Goal: Task Accomplishment & Management: Complete application form

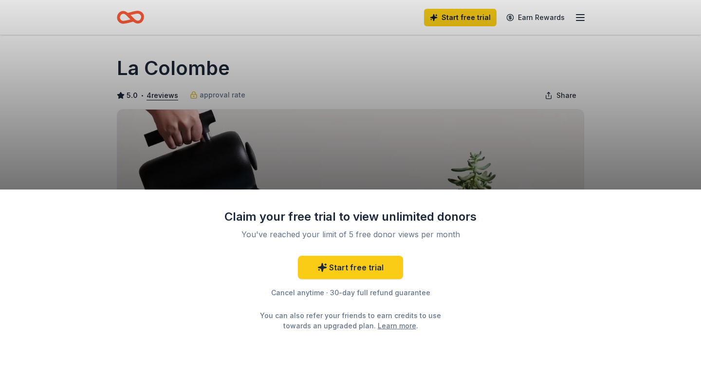
click at [522, 103] on div "Claim your free trial to view unlimited donors You've reached your limit of 5 f…" at bounding box center [350, 189] width 701 height 379
click at [424, 130] on div "Claim your free trial to view unlimited donors You've reached your limit of 5 f…" at bounding box center [350, 189] width 701 height 379
click at [383, 325] on link "Learn more" at bounding box center [397, 325] width 38 height 10
click at [429, 152] on div "Claim your free trial to view unlimited donors You've reached your limit of 5 f…" at bounding box center [350, 189] width 701 height 379
click at [386, 272] on link "Start free trial" at bounding box center [350, 266] width 105 height 23
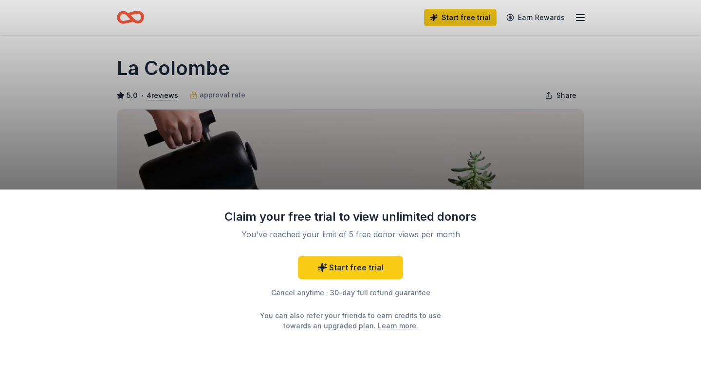
click at [565, 95] on div "Claim your free trial to view unlimited donors You've reached your limit of 5 f…" at bounding box center [350, 189] width 701 height 379
click at [442, 103] on div "Claim your free trial to view unlimited donors You've reached your limit of 5 f…" at bounding box center [350, 189] width 701 height 379
click at [215, 92] on div "Claim your free trial to view unlimited donors You've reached your limit of 5 f…" at bounding box center [350, 189] width 701 height 379
click at [217, 95] on div "Claim your free trial to view unlimited donors You've reached your limit of 5 f…" at bounding box center [350, 189] width 701 height 379
click at [174, 137] on div "Claim your free trial to view unlimited donors You've reached your limit of 5 f…" at bounding box center [350, 189] width 701 height 379
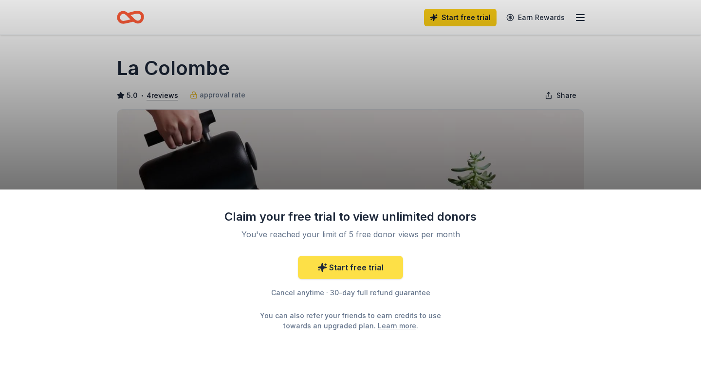
click at [368, 260] on link "Start free trial" at bounding box center [350, 266] width 105 height 23
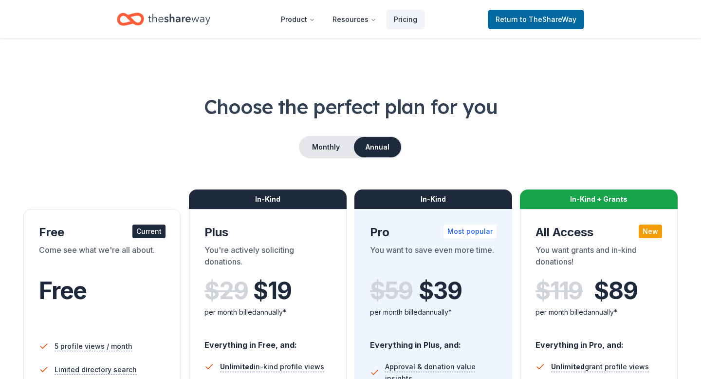
click at [560, 25] on link "Return to TheShareWay" at bounding box center [536, 19] width 96 height 19
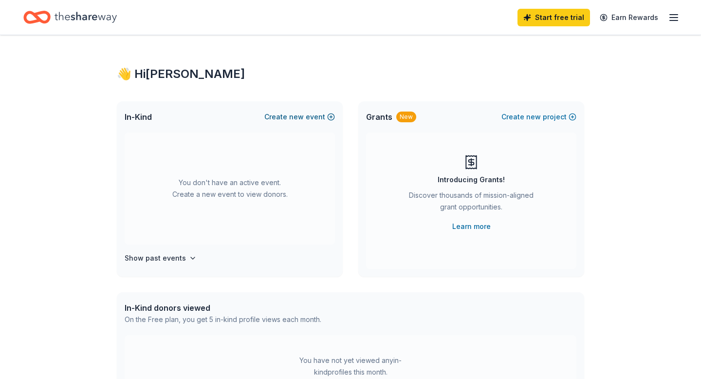
click at [331, 117] on button "Create new event" at bounding box center [299, 117] width 71 height 12
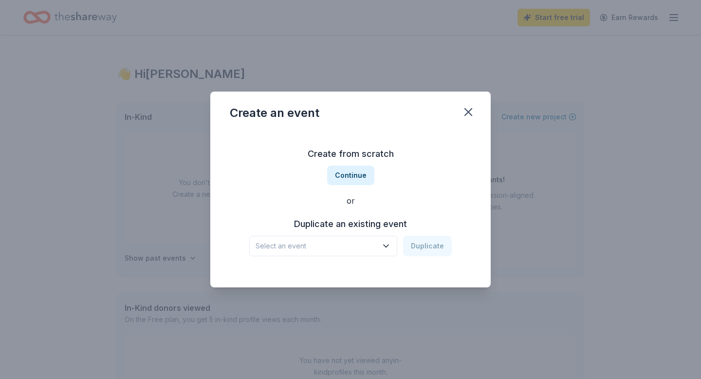
click at [355, 156] on h3 "Create from scratch" at bounding box center [350, 154] width 241 height 16
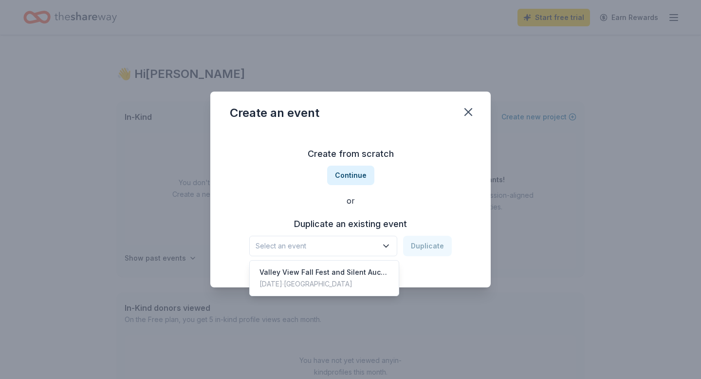
click at [357, 247] on span "Select an event" at bounding box center [316, 246] width 122 height 12
click at [357, 276] on div "Valley View Fall Fest and Silent Auction" at bounding box center [323, 272] width 129 height 12
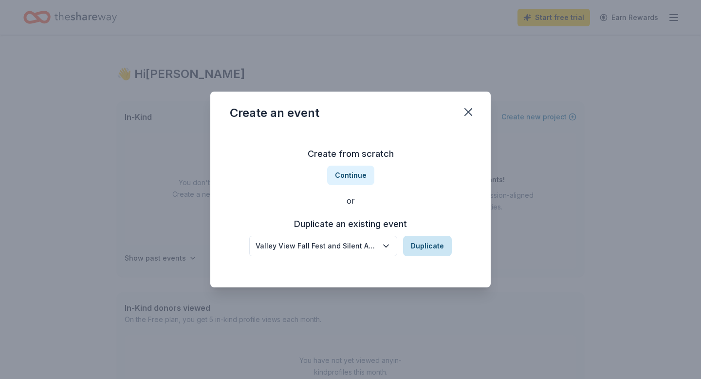
click at [423, 245] on button "Duplicate" at bounding box center [427, 245] width 49 height 20
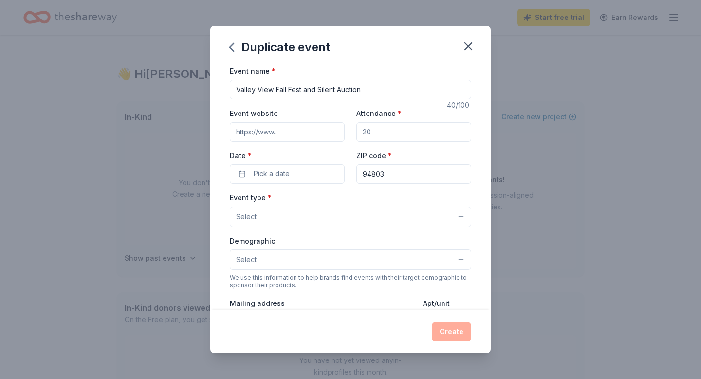
drag, startPoint x: 382, startPoint y: 130, endPoint x: 350, endPoint y: 131, distance: 32.1
click at [349, 131] on div "Event website Attendance * Date * Pick a date ZIP code * 94803" at bounding box center [350, 145] width 241 height 76
type input "300"
click at [313, 169] on button "Pick a date" at bounding box center [287, 173] width 115 height 19
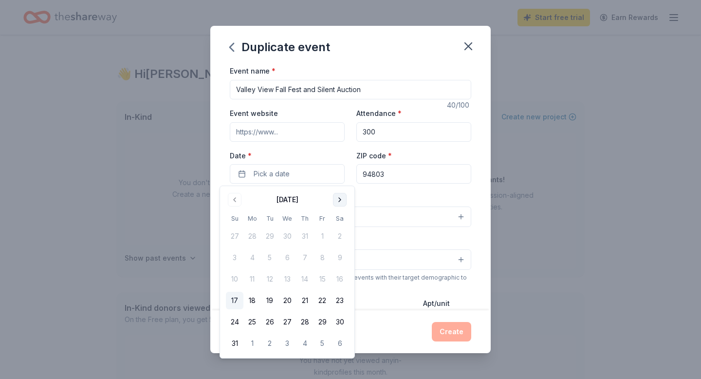
click at [340, 200] on button "Go to next month" at bounding box center [340, 200] width 14 height 14
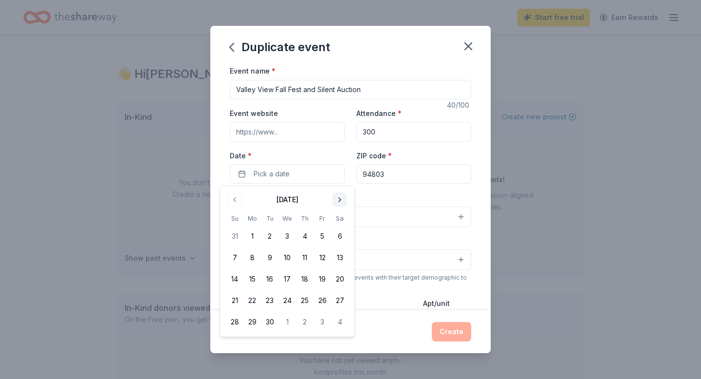
click at [339, 200] on button "Go to next month" at bounding box center [340, 200] width 14 height 14
click at [341, 235] on button "4" at bounding box center [340, 236] width 18 height 18
click at [406, 190] on div "Event name * Valley View Fall Fest and Silent Auction 40 /100 Event website Att…" at bounding box center [350, 290] width 241 height 450
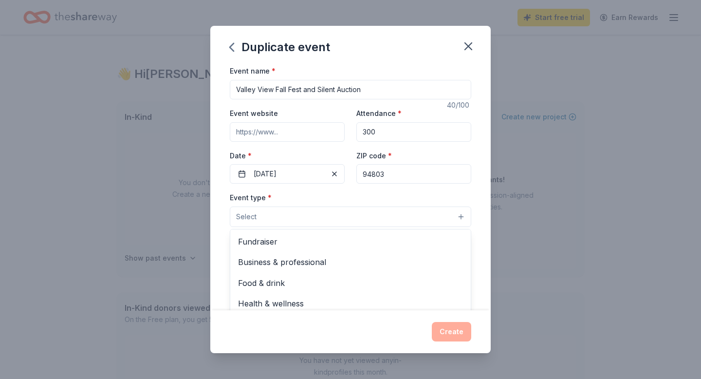
click at [320, 216] on button "Select" at bounding box center [350, 216] width 241 height 20
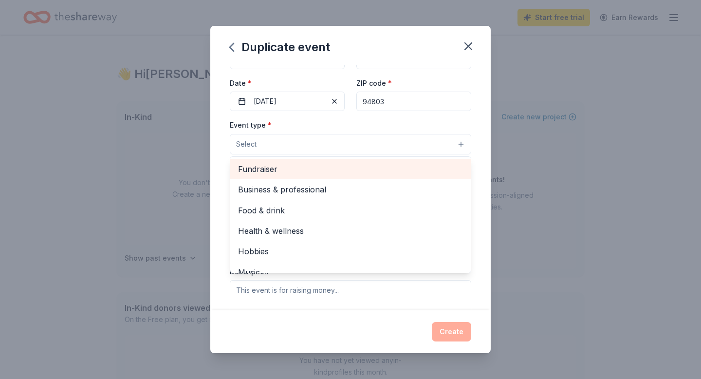
click at [302, 170] on span "Fundraiser" at bounding box center [350, 169] width 225 height 13
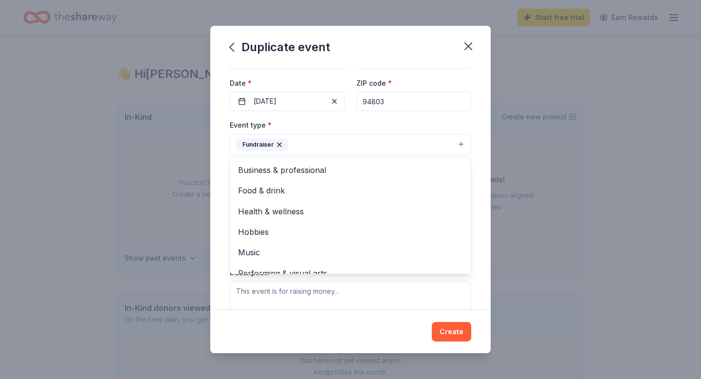
click at [484, 201] on div "Event name * Valley View Fall Fest and Silent Auction 40 /100 Event website Att…" at bounding box center [350, 187] width 280 height 245
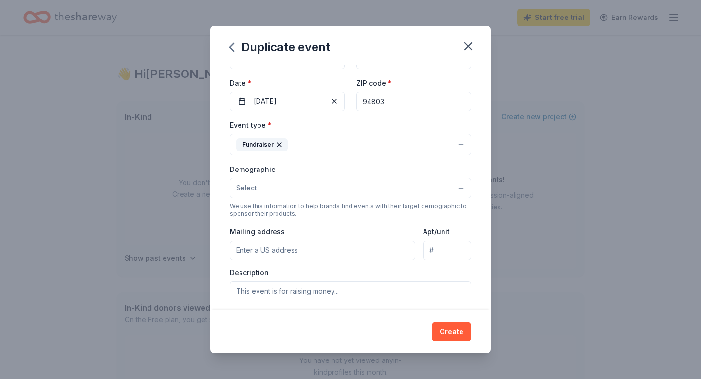
click at [434, 189] on button "Select" at bounding box center [350, 188] width 241 height 20
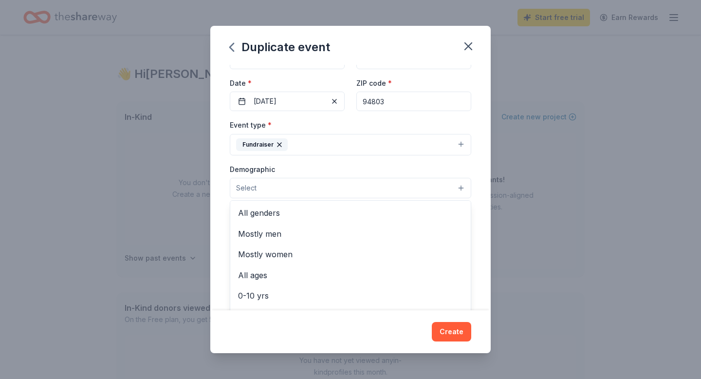
click at [409, 152] on div "Event type * Fundraiser Demographic Select All genders Mostly men Mostly women …" at bounding box center [350, 222] width 241 height 206
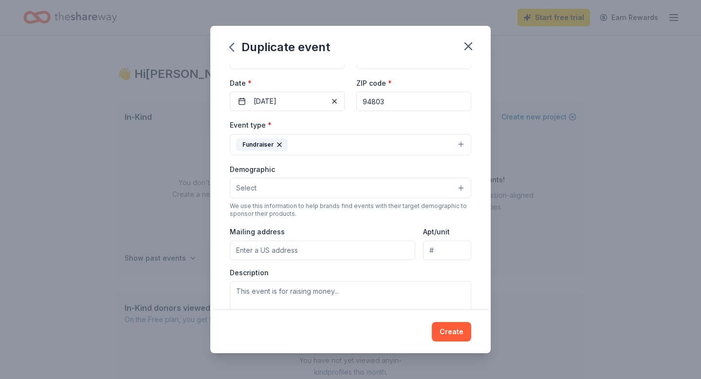
click at [409, 146] on button "Fundraiser" at bounding box center [350, 144] width 241 height 21
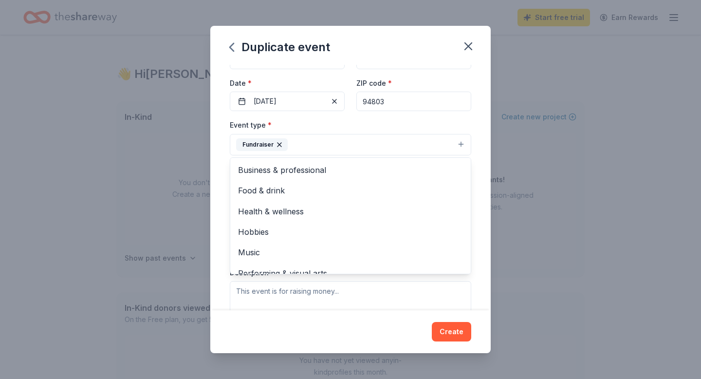
click at [406, 130] on div "Event type * Fundraiser Business & professional Food & drink Health & wellness …" at bounding box center [350, 137] width 241 height 36
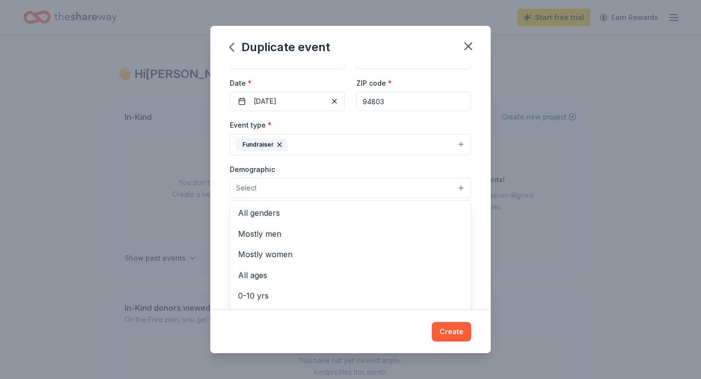
click at [383, 187] on button "Select" at bounding box center [350, 188] width 241 height 20
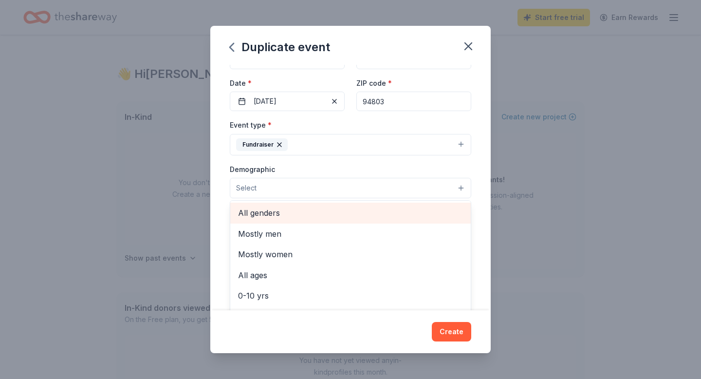
click at [375, 210] on span "All genders" at bounding box center [350, 212] width 225 height 13
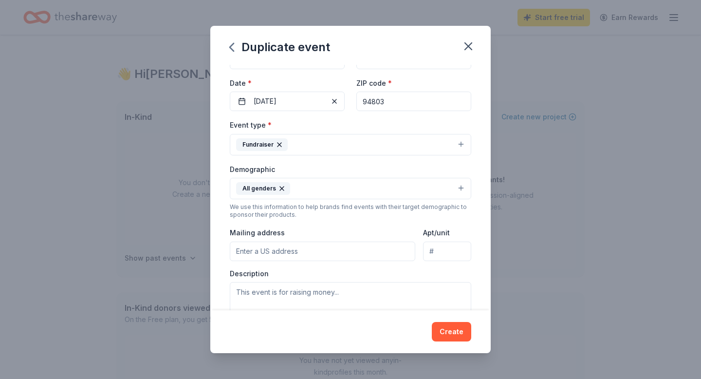
click at [382, 186] on button "All genders" at bounding box center [350, 188] width 241 height 21
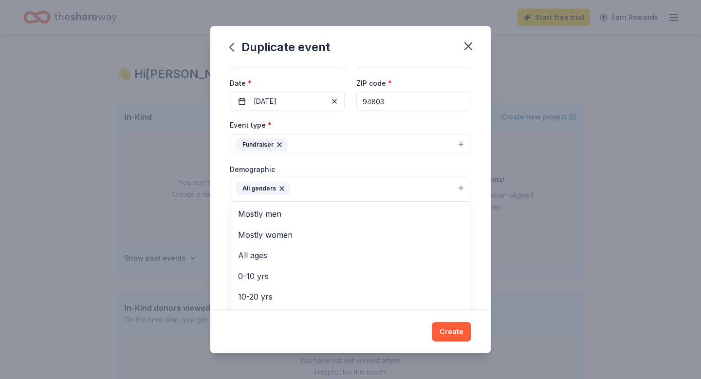
click at [382, 187] on button "All genders" at bounding box center [350, 188] width 241 height 21
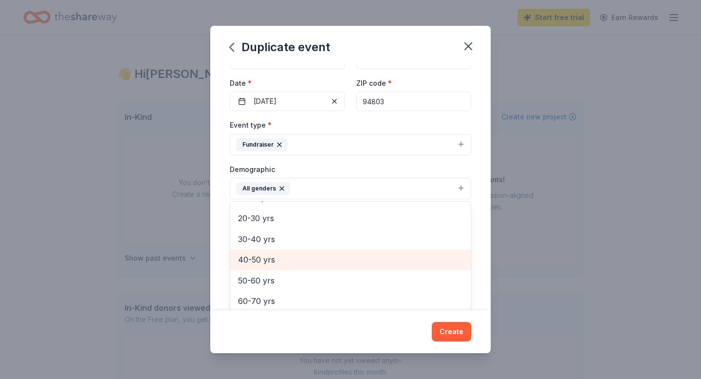
scroll to position [98, 0]
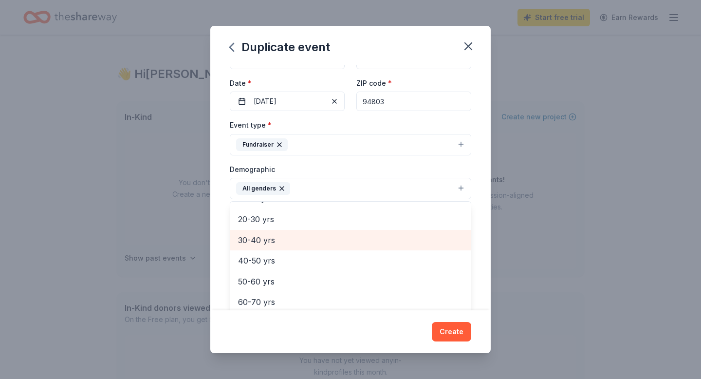
click at [385, 245] on span "30-40 yrs" at bounding box center [350, 240] width 225 height 13
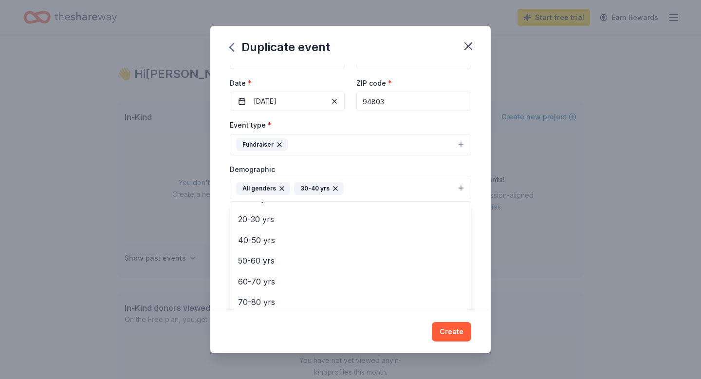
click at [415, 188] on button "All genders 30-40 yrs" at bounding box center [350, 188] width 241 height 21
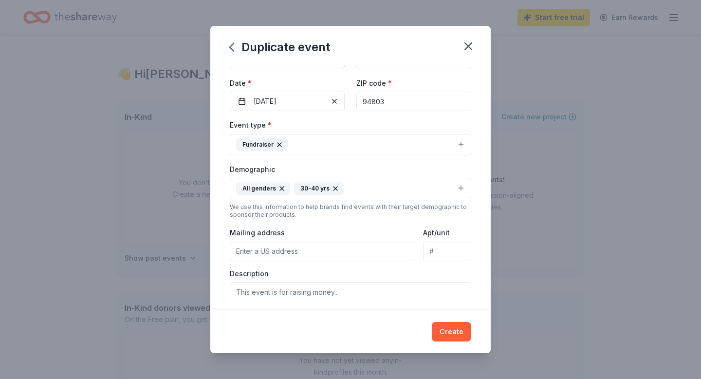
click at [420, 191] on button "All genders 30-40 yrs" at bounding box center [350, 188] width 241 height 21
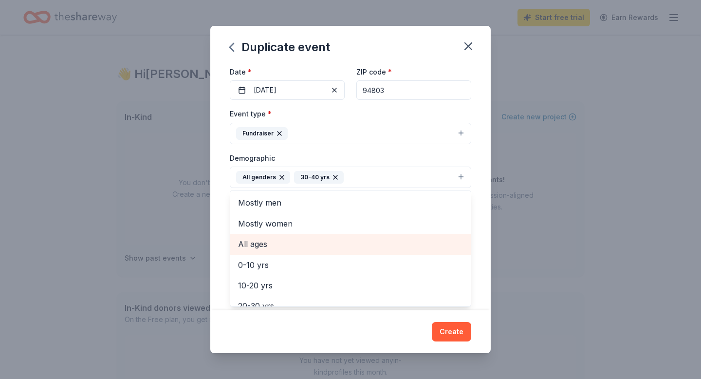
scroll to position [104, 0]
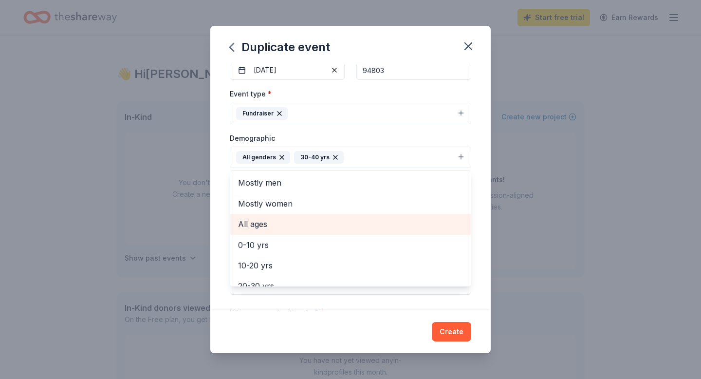
click at [392, 226] on span "All ages" at bounding box center [350, 223] width 225 height 13
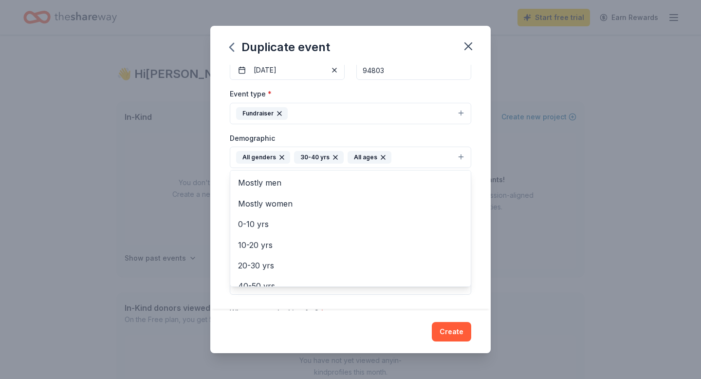
click at [333, 157] on icon "button" at bounding box center [335, 157] width 4 height 4
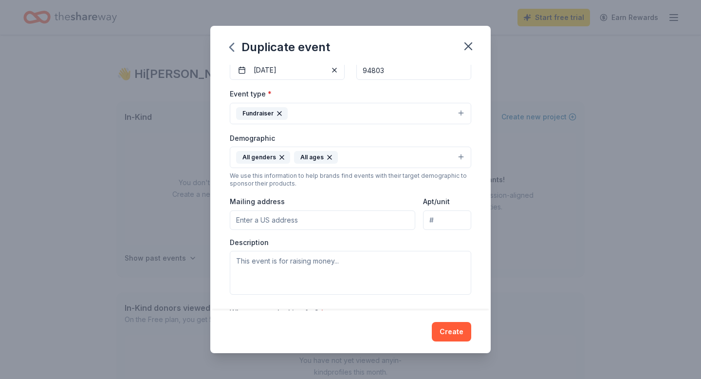
click at [371, 225] on input "Mailing address" at bounding box center [322, 219] width 185 height 19
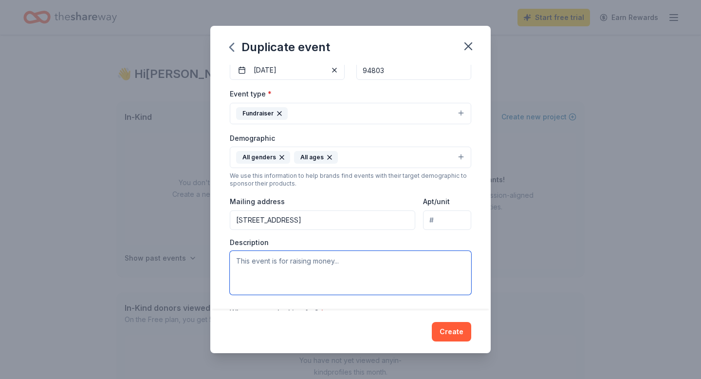
click at [403, 264] on textarea at bounding box center [350, 273] width 241 height 44
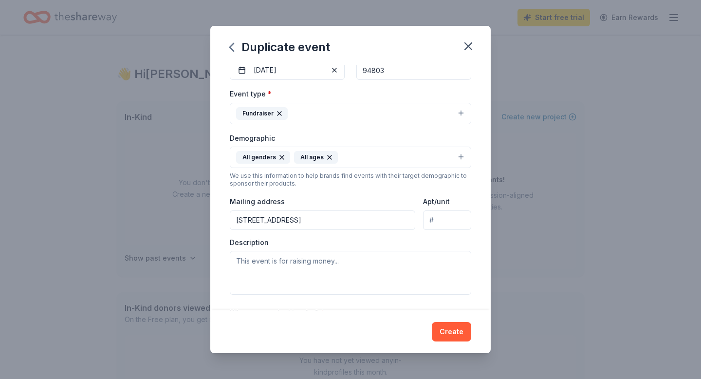
click at [371, 223] on input "3416 Maywood Dr" at bounding box center [322, 219] width 185 height 19
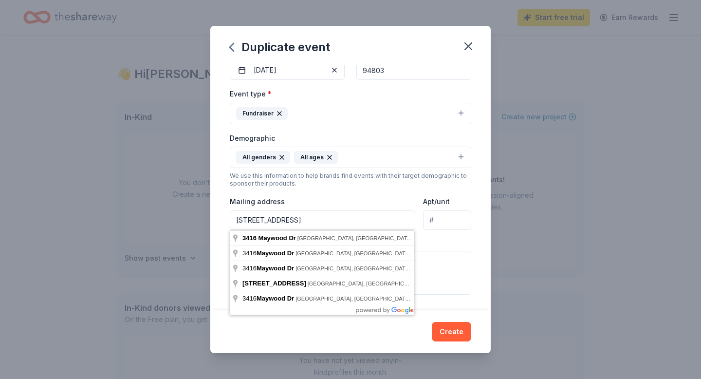
type input "3416 Maywood Drive, Richmond, CA, 94803"
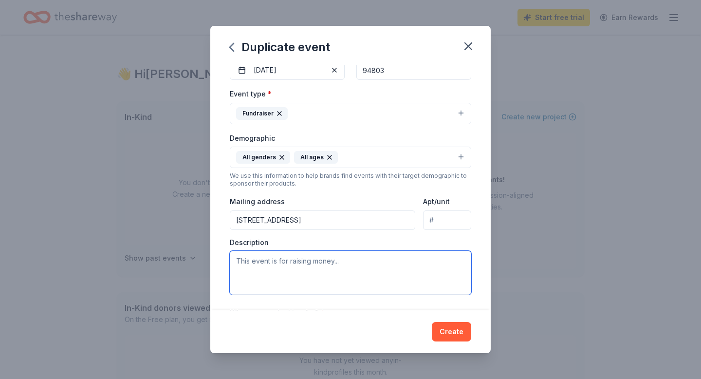
click at [374, 271] on textarea at bounding box center [350, 273] width 241 height 44
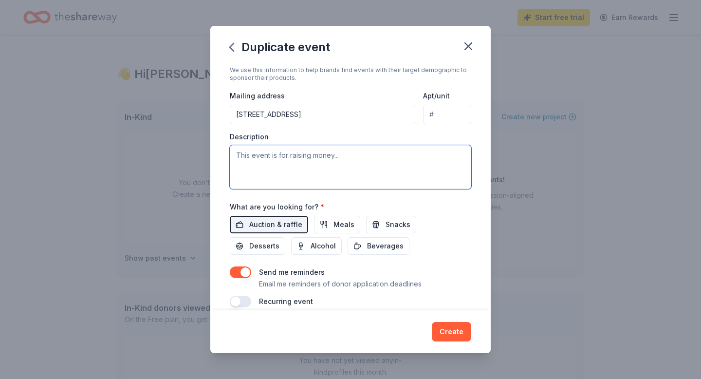
scroll to position [211, 0]
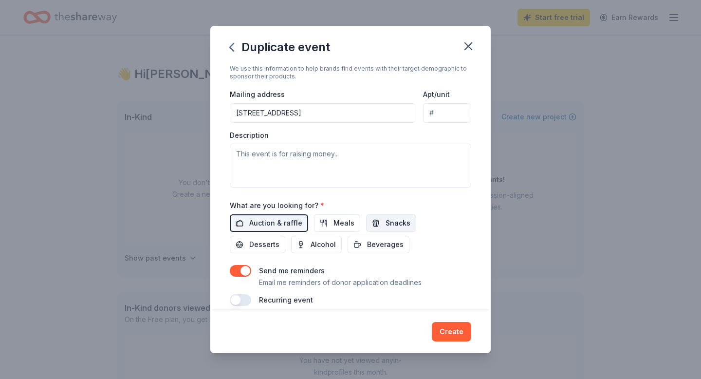
click at [390, 227] on span "Snacks" at bounding box center [397, 223] width 25 height 12
click at [336, 221] on span "Meals" at bounding box center [343, 223] width 21 height 12
click at [367, 242] on span "Beverages" at bounding box center [385, 244] width 36 height 12
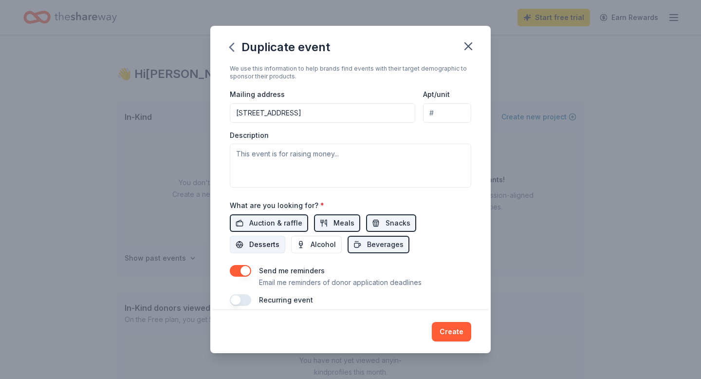
click at [285, 235] on button "Desserts" at bounding box center [257, 244] width 55 height 18
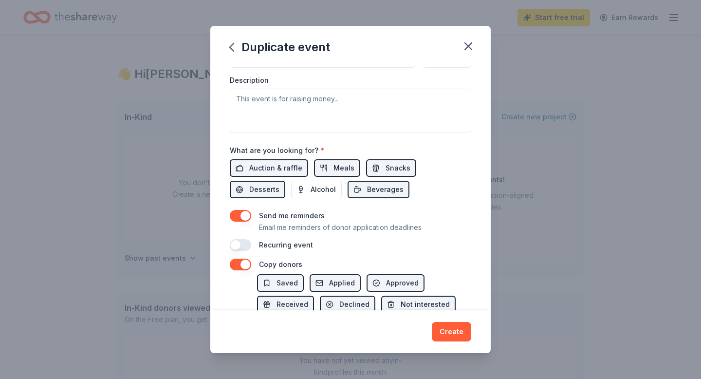
scroll to position [267, 0]
click at [245, 216] on button "button" at bounding box center [240, 214] width 21 height 12
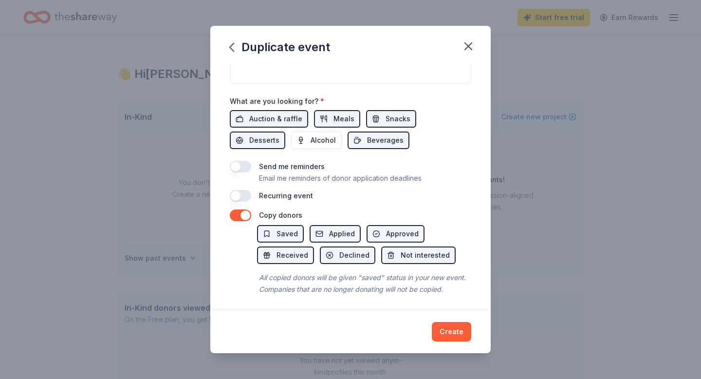
scroll to position [317, 0]
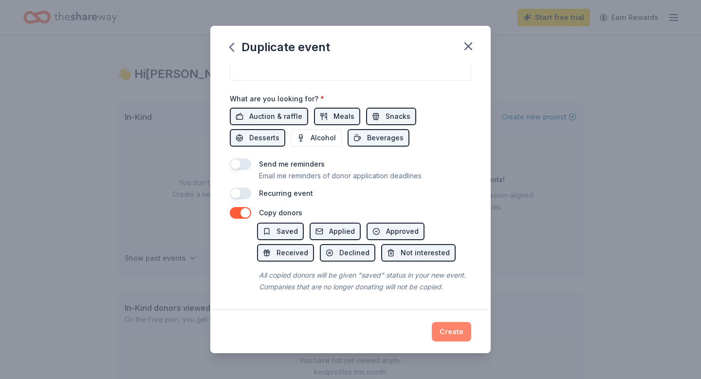
click at [458, 330] on button "Create" at bounding box center [451, 331] width 39 height 19
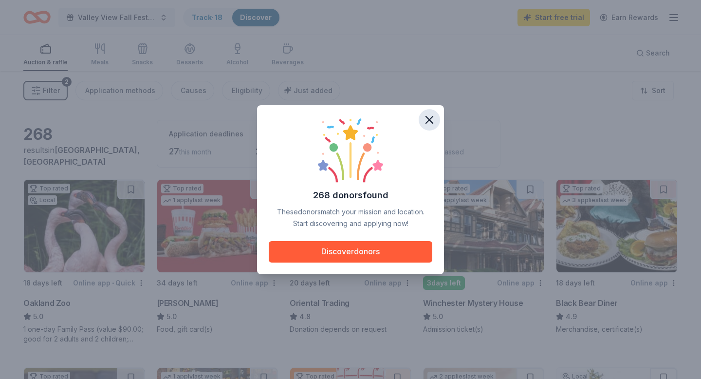
click at [425, 116] on icon "button" at bounding box center [429, 120] width 14 height 14
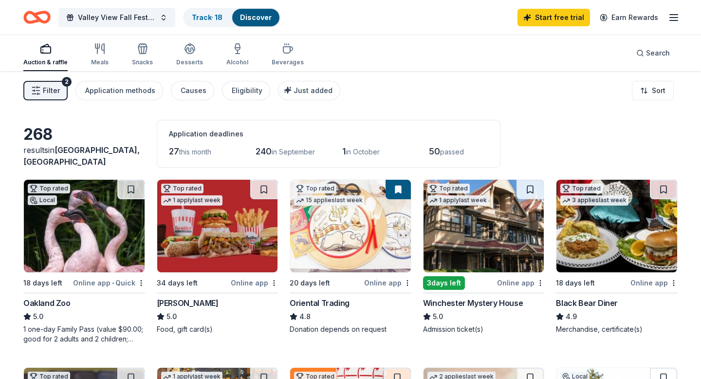
scroll to position [56, 0]
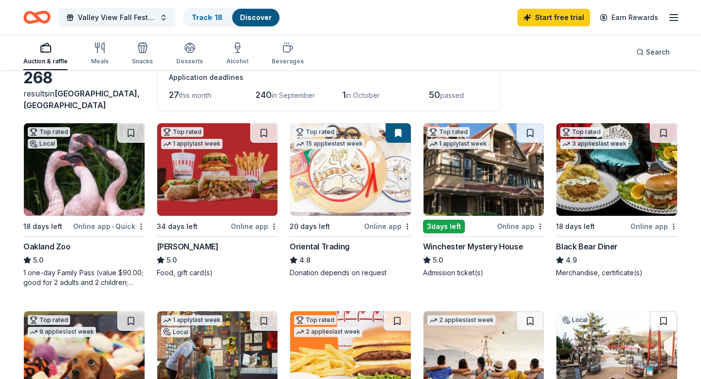
click at [95, 278] on div "1 one-day Family Pass (value $90.00; good for 2 adults and 2 children; parking …" at bounding box center [84, 277] width 122 height 19
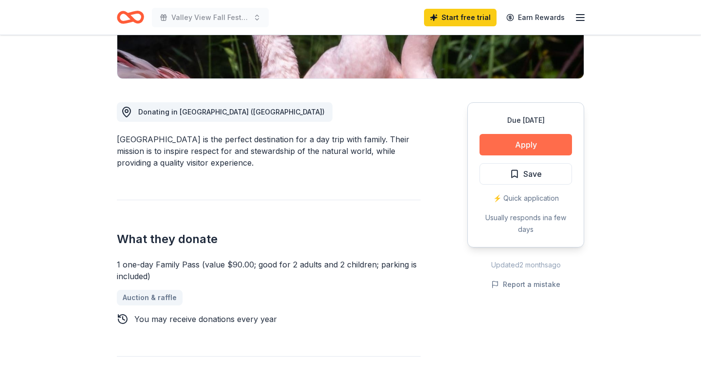
scroll to position [217, 0]
click at [527, 142] on button "Apply" at bounding box center [525, 144] width 92 height 21
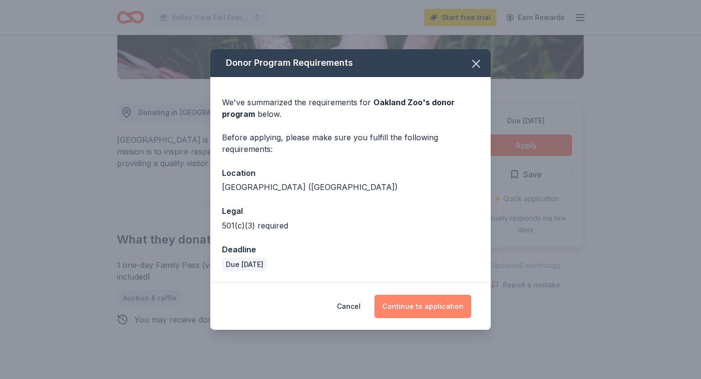
click at [418, 309] on button "Continue to application" at bounding box center [422, 305] width 97 height 23
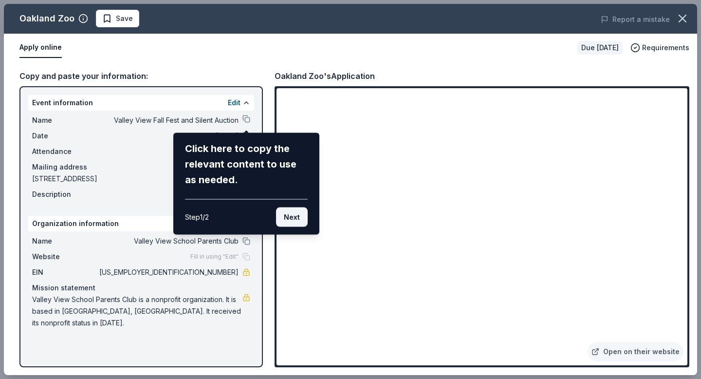
click at [290, 222] on button "Next" at bounding box center [292, 216] width 32 height 19
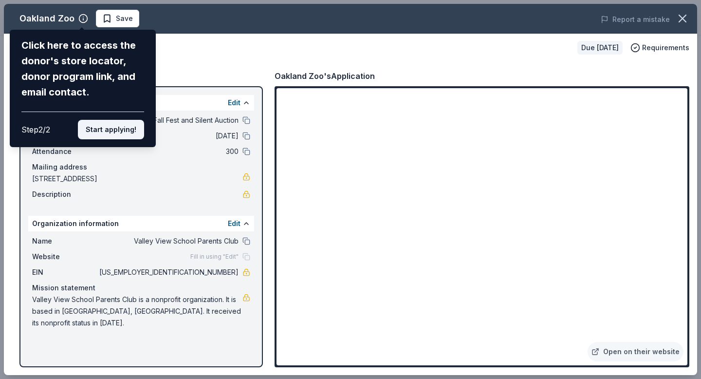
click at [123, 125] on button "Start applying!" at bounding box center [111, 129] width 66 height 19
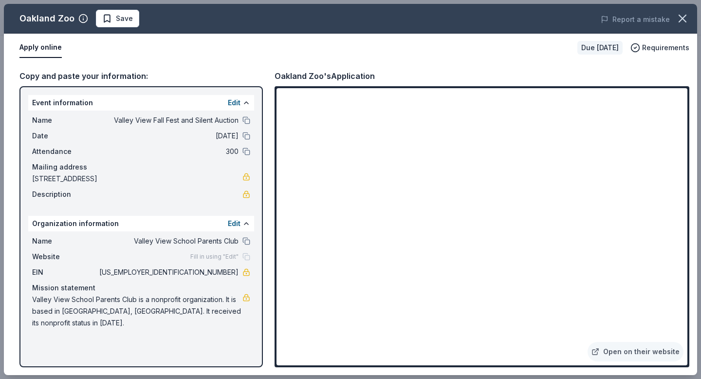
click at [222, 262] on div "Website Fill in using "Edit"" at bounding box center [141, 257] width 218 height 12
click at [237, 222] on button "Edit" at bounding box center [234, 223] width 13 height 12
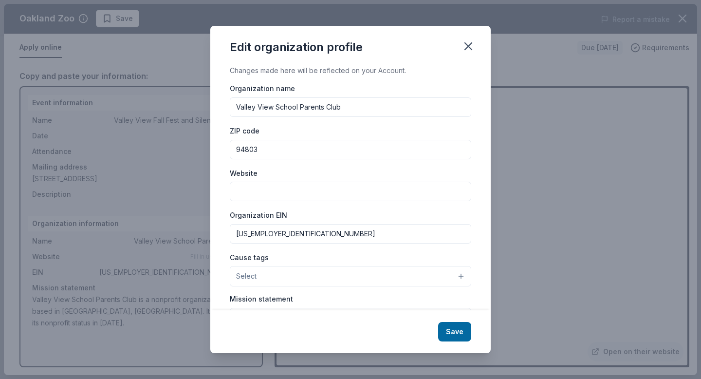
click at [287, 190] on input "Website" at bounding box center [350, 190] width 241 height 19
paste input "[URL][DOMAIN_NAME]"
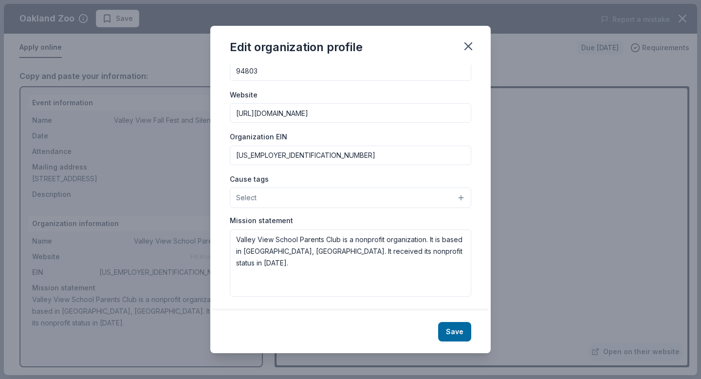
scroll to position [80, 0]
type input "[URL][DOMAIN_NAME]"
click at [340, 192] on button "Select" at bounding box center [350, 196] width 241 height 20
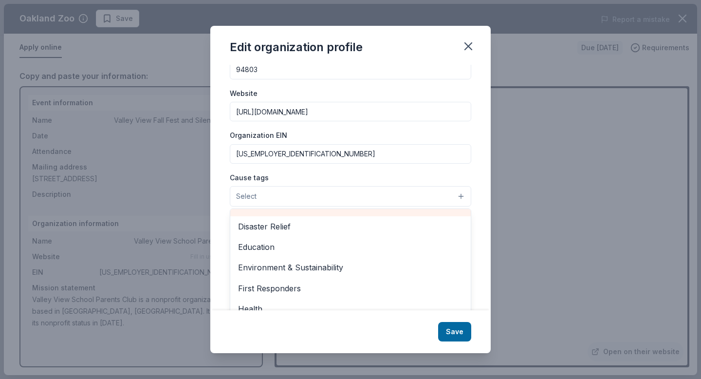
scroll to position [58, 0]
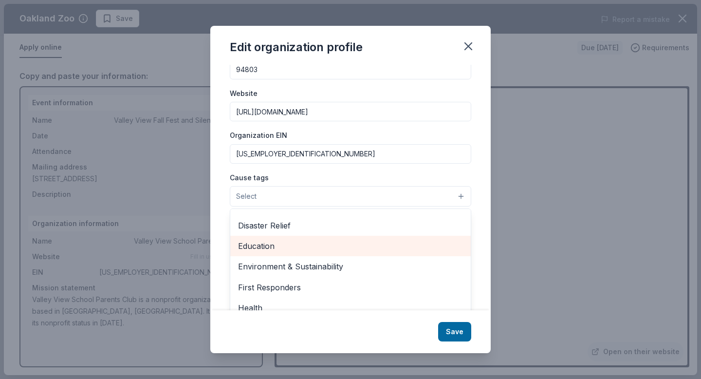
click at [331, 247] on span "Education" at bounding box center [350, 245] width 225 height 13
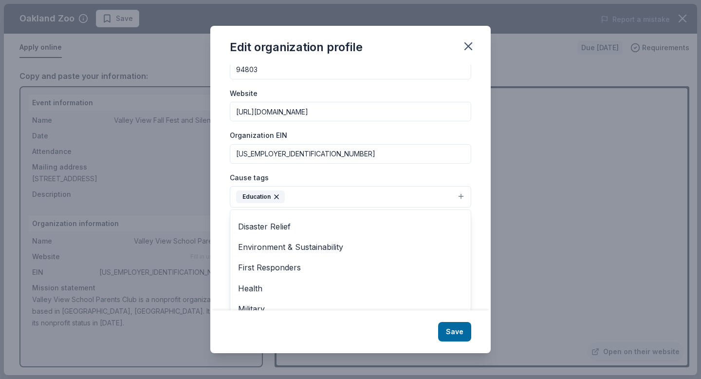
click at [451, 328] on div "Edit organization profile Changes made here will be reflected on your Account. …" at bounding box center [350, 189] width 280 height 326
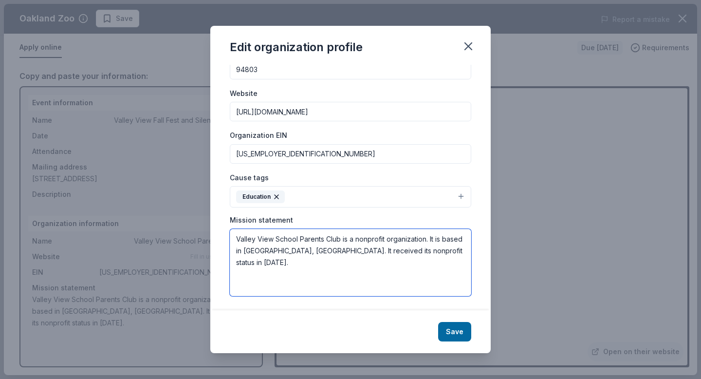
click at [367, 260] on textarea "Valley View School Parents Club is a nonprofit organization. It is based in El …" at bounding box center [350, 262] width 241 height 67
click at [434, 252] on textarea "Valley View School Parents Club is a nonprofit organization. It is based in El …" at bounding box center [350, 262] width 241 height 67
paste textarea "The Valley View Parents’ Club (VVPC) strives to enhance the educational experie…"
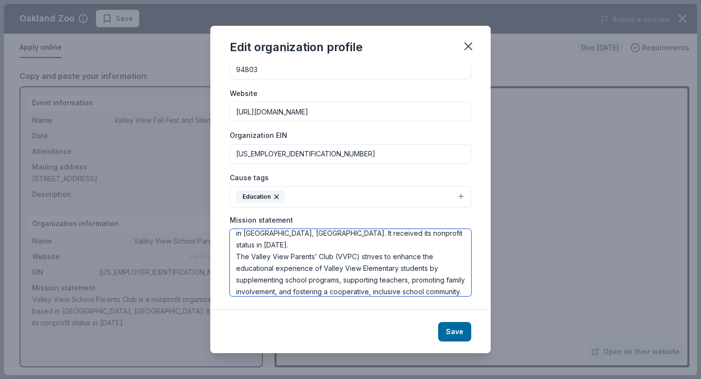
scroll to position [0, 0]
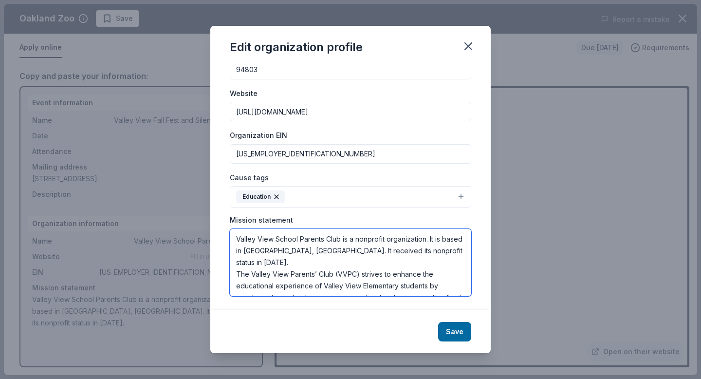
drag, startPoint x: 334, startPoint y: 261, endPoint x: 213, endPoint y: 259, distance: 121.2
click at [212, 259] on div "Changes made here will be reflected on your Account. Organization name Valley V…" at bounding box center [350, 187] width 280 height 245
drag, startPoint x: 340, startPoint y: 237, endPoint x: 217, endPoint y: 229, distance: 123.4
click at [217, 230] on div "Changes made here will be reflected on your Account. Organization name Valley V…" at bounding box center [350, 187] width 280 height 245
paste textarea "The Valley View Parents’ Club"
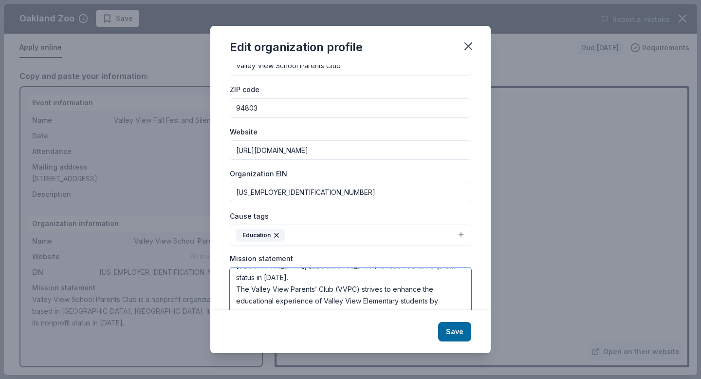
scroll to position [41, 0]
type textarea "The Valley View Parents’ Club is a nonprofit organization. It is based in [GEOG…"
click at [463, 334] on button "Save" at bounding box center [454, 331] width 33 height 19
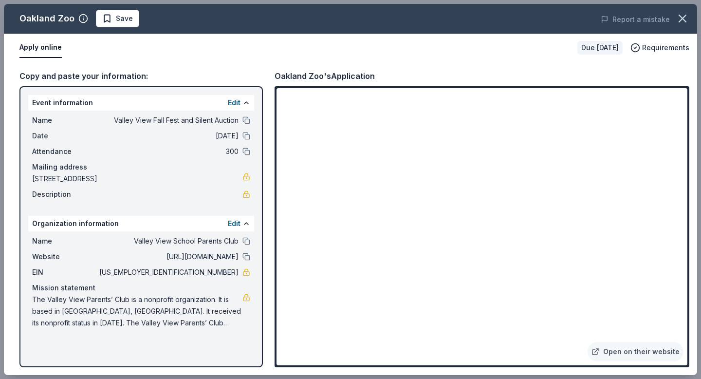
click at [228, 195] on div "Description" at bounding box center [141, 194] width 218 height 12
click at [235, 102] on button "Edit" at bounding box center [234, 103] width 13 height 12
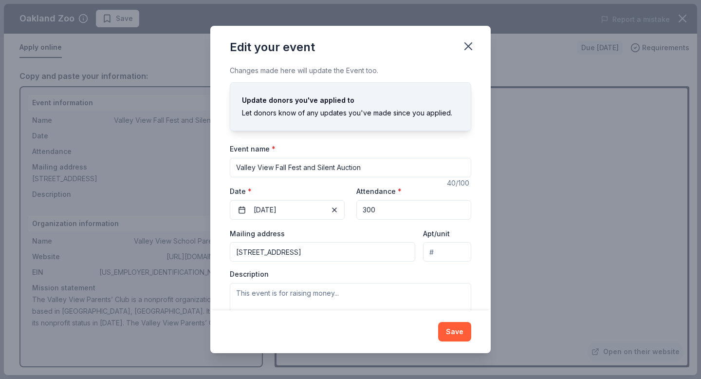
scroll to position [32, 0]
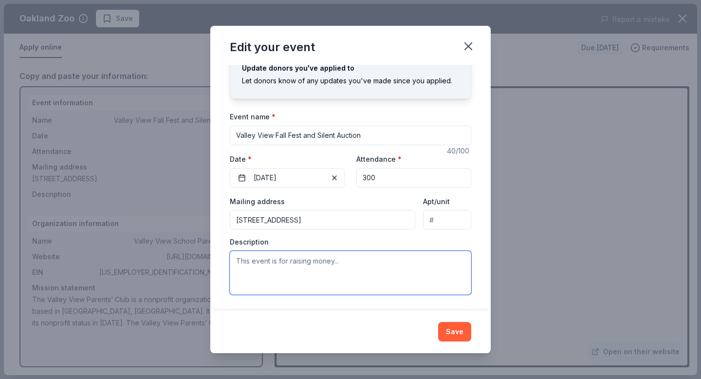
click at [275, 269] on textarea at bounding box center [350, 273] width 241 height 44
paste textarea "On Saturday, October 4, 2025, the Valley View Parents’ Club (VVPC) will host th…"
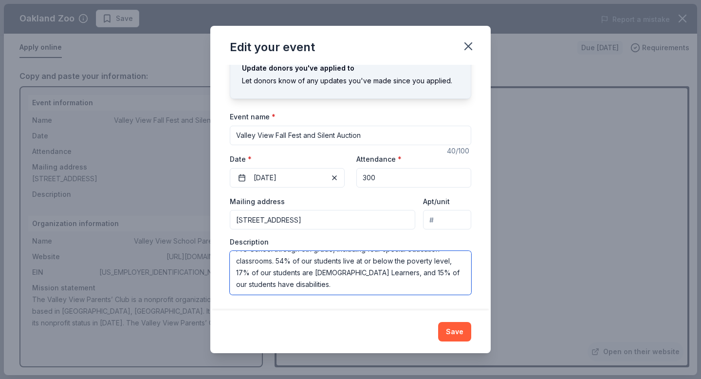
scroll to position [186, 0]
click at [453, 275] on textarea "On Saturday, October 4, 2025, the Valley View Parents’ Club (VVPC) will host th…" at bounding box center [350, 273] width 241 height 44
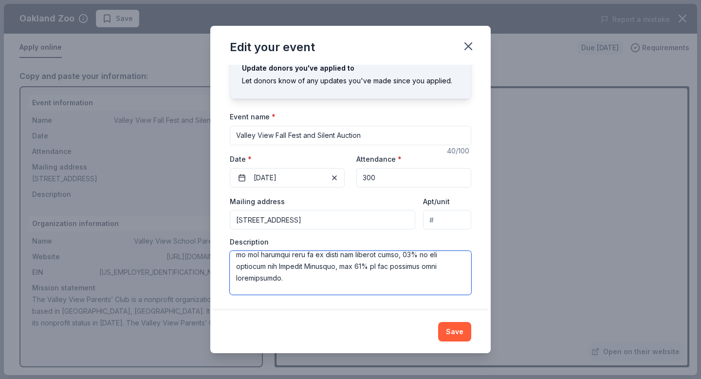
scroll to position [210, 0]
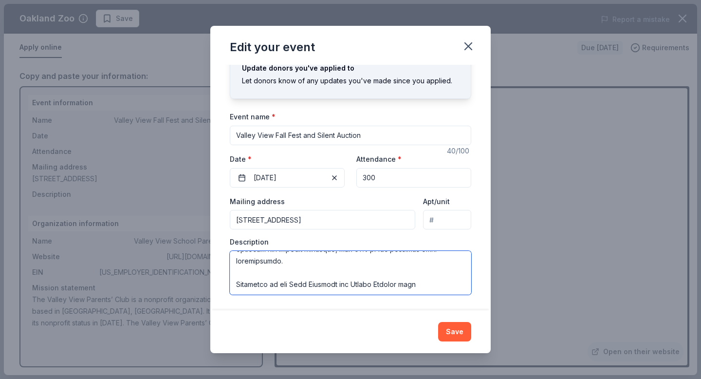
drag, startPoint x: 419, startPoint y: 291, endPoint x: 227, endPoint y: 268, distance: 194.0
click at [227, 268] on div "Changes made here will update the Event too. Update donors you've applied to Le…" at bounding box center [350, 187] width 280 height 245
paste textarea "A donation from GourmetGiftBaskets.com would directly benefit nearly 300 Valley…"
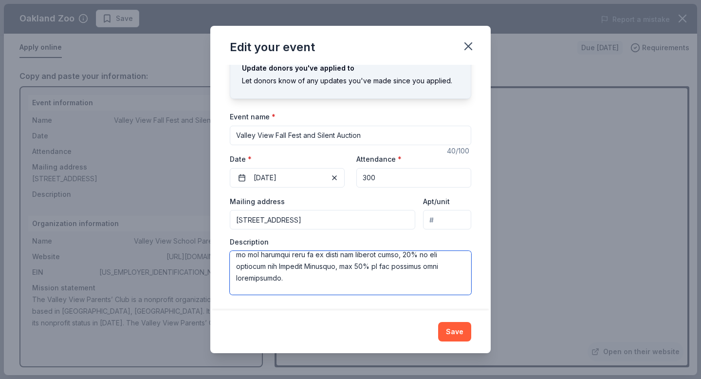
scroll to position [196, 0]
drag, startPoint x: 372, startPoint y: 287, endPoint x: 273, endPoint y: 283, distance: 98.8
click at [273, 283] on textarea at bounding box center [350, 273] width 241 height 44
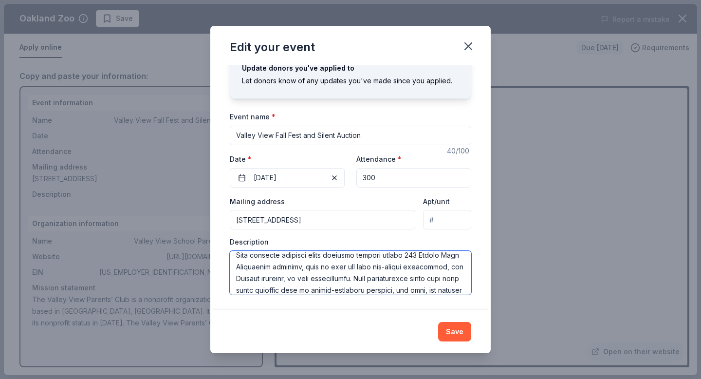
scroll to position [238, 0]
drag, startPoint x: 423, startPoint y: 279, endPoint x: 301, endPoint y: 279, distance: 122.1
click at [301, 279] on textarea at bounding box center [350, 273] width 241 height 44
drag, startPoint x: 319, startPoint y: 278, endPoint x: 301, endPoint y: 280, distance: 18.1
click at [301, 280] on textarea at bounding box center [350, 273] width 241 height 44
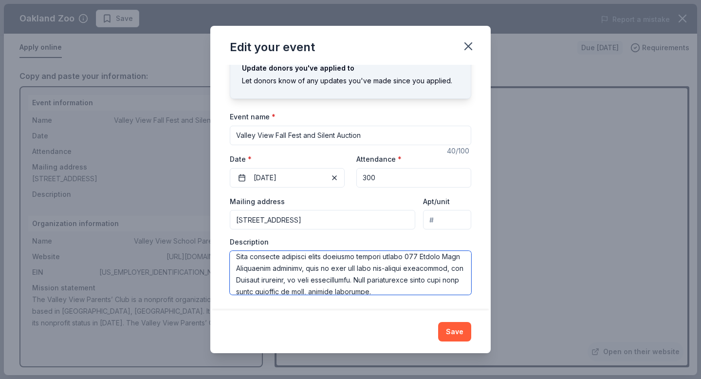
click at [388, 280] on textarea at bounding box center [350, 273] width 241 height 44
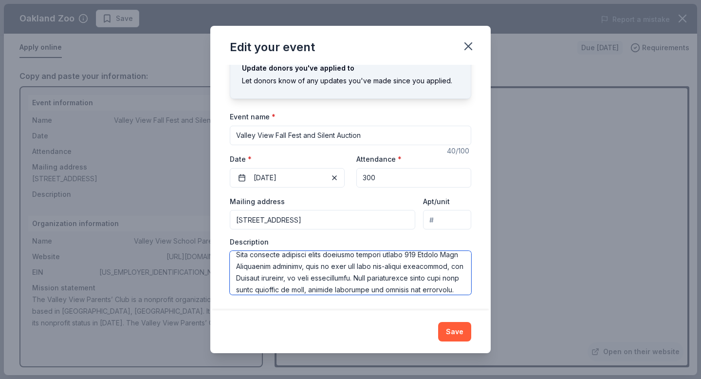
click at [400, 276] on textarea at bounding box center [350, 273] width 241 height 44
click at [323, 288] on textarea at bounding box center [350, 273] width 241 height 44
drag, startPoint x: 423, startPoint y: 279, endPoint x: 398, endPoint y: 279, distance: 24.8
click at [398, 279] on textarea at bounding box center [350, 273] width 241 height 44
click at [262, 289] on textarea at bounding box center [350, 273] width 241 height 44
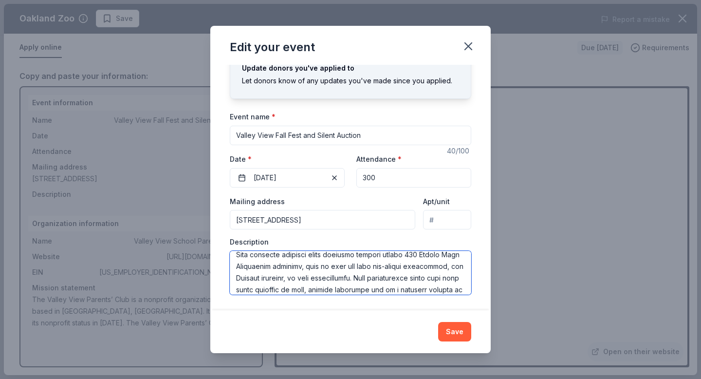
click at [346, 289] on textarea at bounding box center [350, 273] width 241 height 44
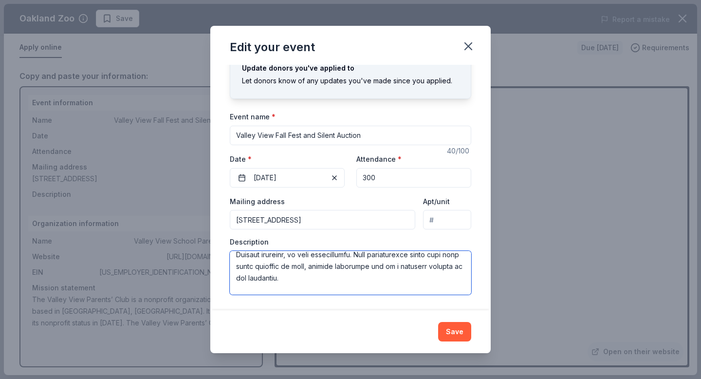
scroll to position [275, 0]
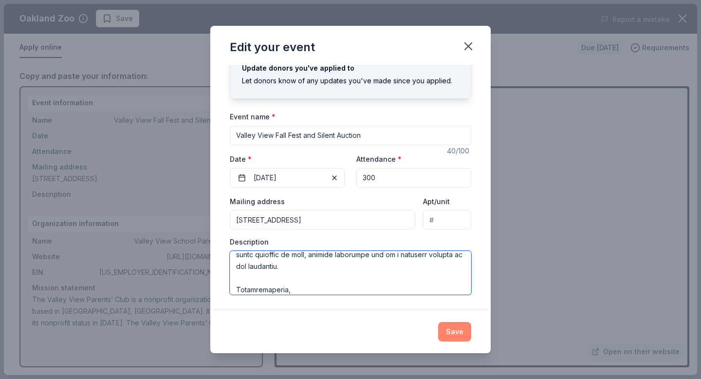
type textarea "On Saturday, October 4, 2025, the Valley View Parents’ Club (VVPC) will host th…"
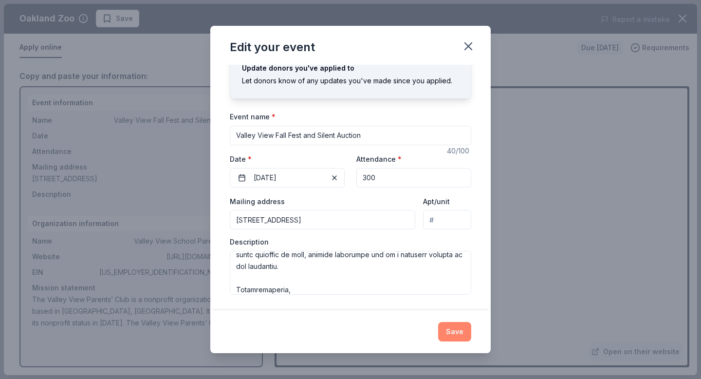
click at [450, 333] on button "Save" at bounding box center [454, 331] width 33 height 19
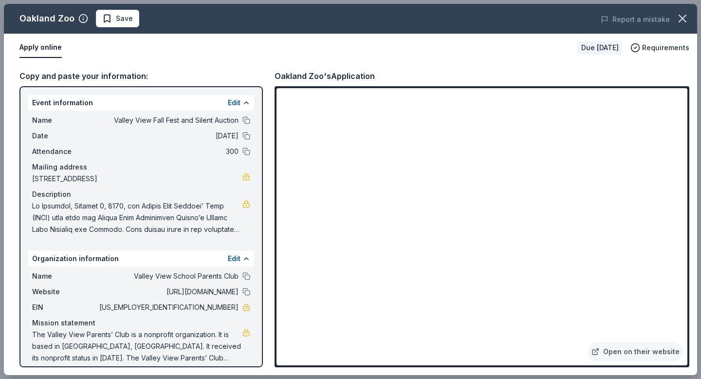
scroll to position [9, 0]
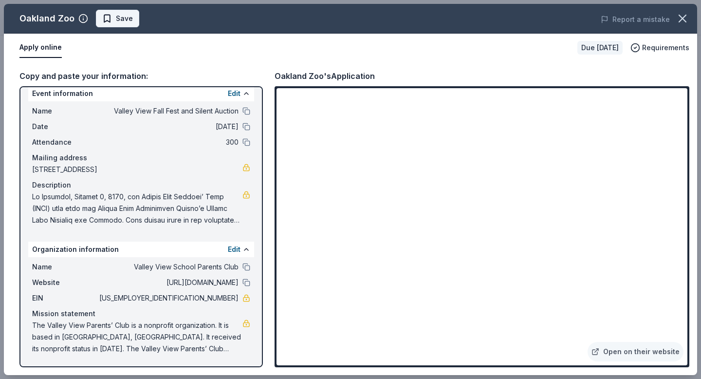
click at [131, 15] on button "Save" at bounding box center [117, 19] width 43 height 18
click at [682, 18] on icon "button" at bounding box center [682, 18] width 7 height 7
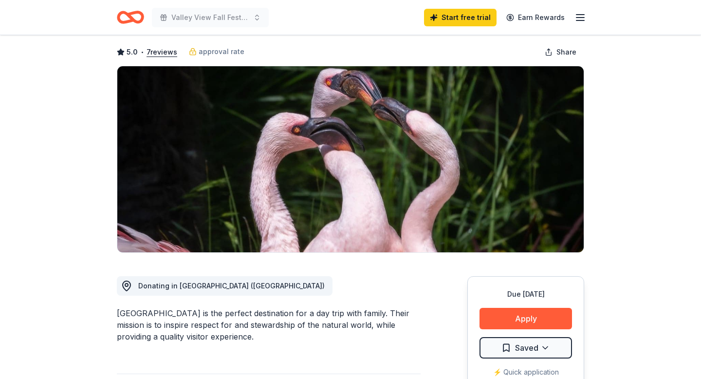
scroll to position [0, 0]
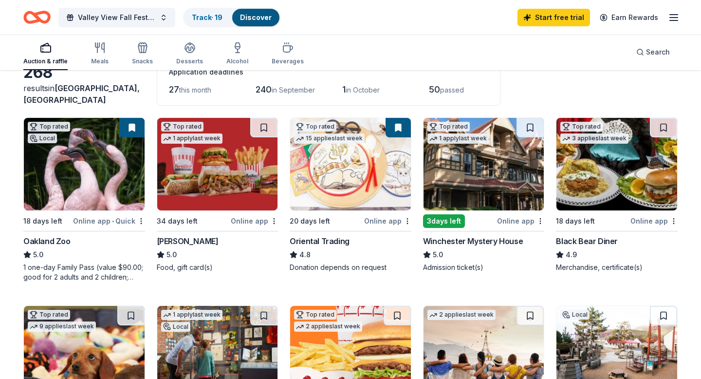
scroll to position [64, 0]
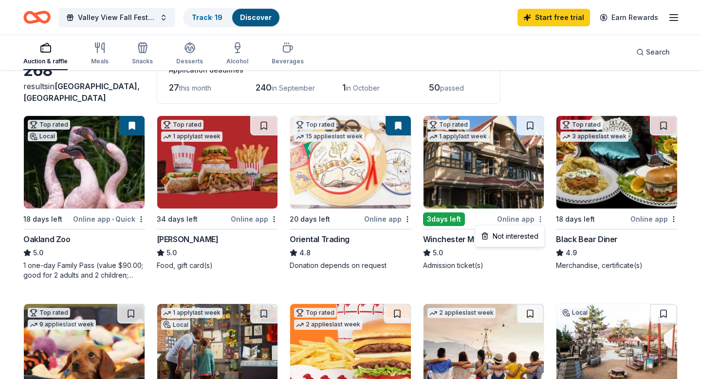
click at [543, 220] on html "Valley View Fall Fest and Silent Auction Track · 19 Discover Start free trial E…" at bounding box center [350, 125] width 701 height 379
click at [544, 103] on html "Valley View Fall Fest and Silent Auction Track · 19 Discover Start free trial E…" at bounding box center [350, 125] width 701 height 379
click at [511, 160] on img at bounding box center [483, 162] width 121 height 92
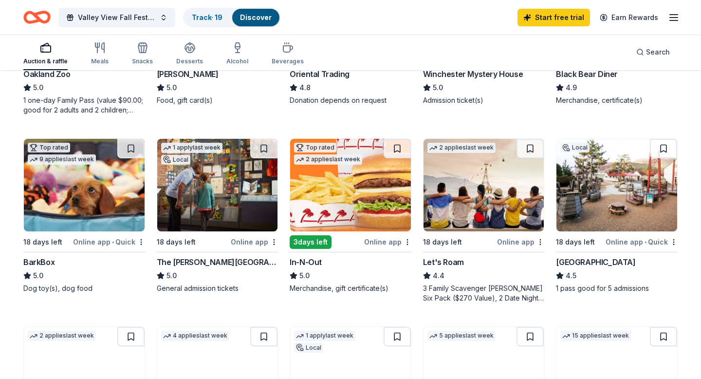
scroll to position [229, 0]
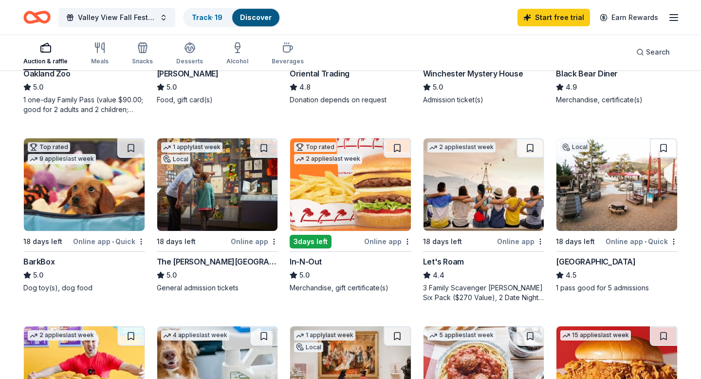
click at [317, 241] on div "3 days left" at bounding box center [311, 242] width 42 height 14
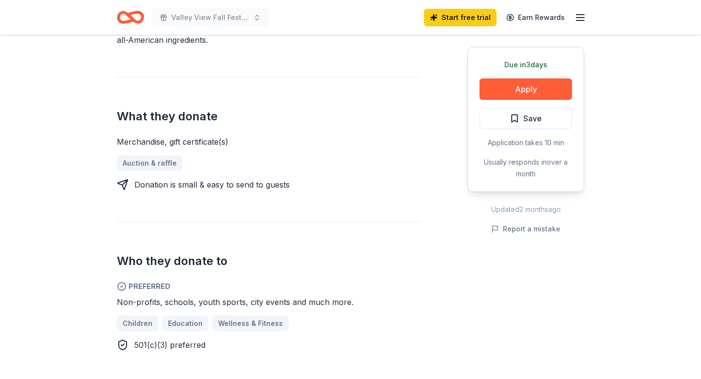
scroll to position [365, 0]
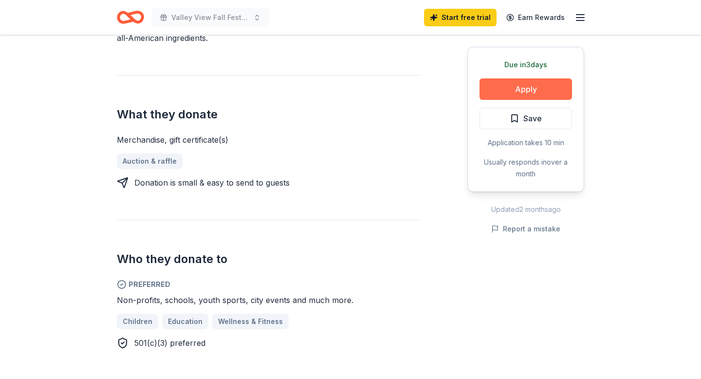
click at [547, 88] on button "Apply" at bounding box center [525, 88] width 92 height 21
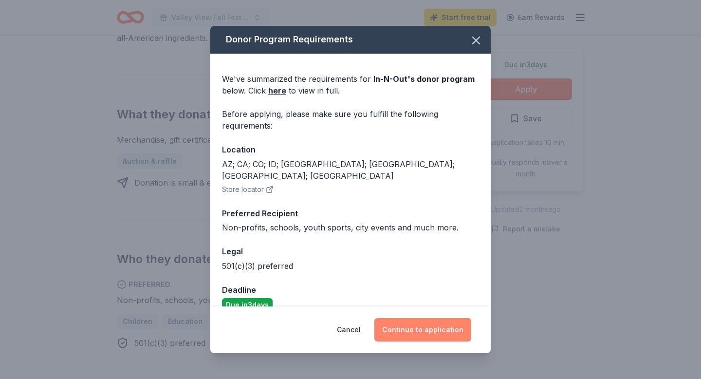
click at [418, 332] on button "Continue to application" at bounding box center [422, 329] width 97 height 23
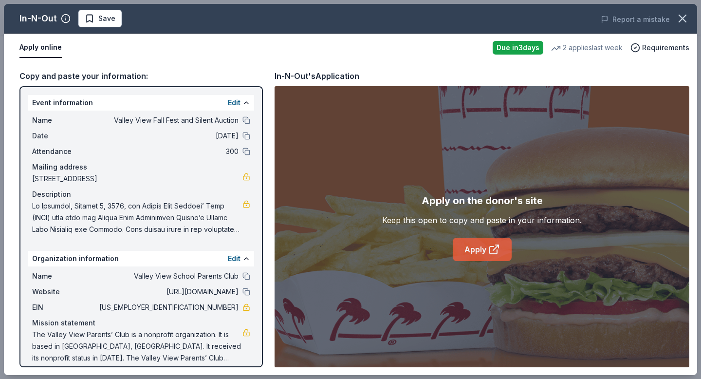
click at [490, 250] on icon at bounding box center [494, 249] width 12 height 12
